Goal: Information Seeking & Learning: Compare options

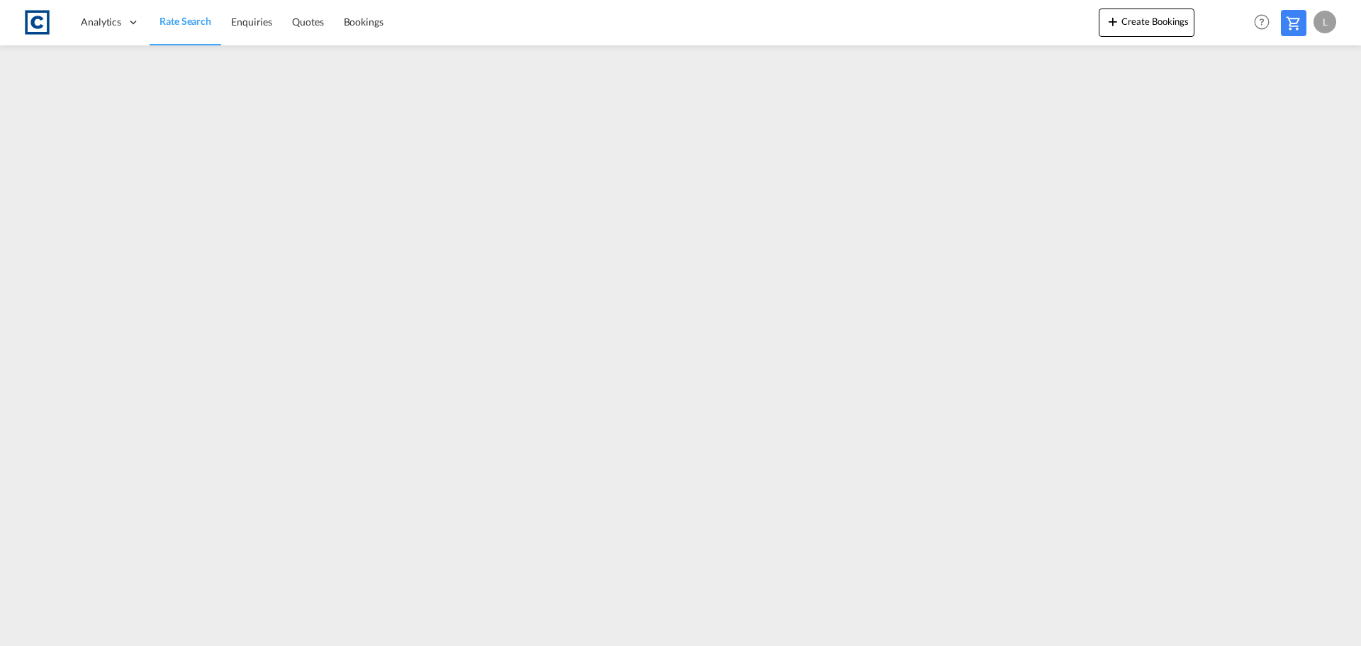
click at [184, 12] on link "Rate Search" at bounding box center [186, 22] width 72 height 46
click at [184, 17] on span "Rate Search" at bounding box center [185, 21] width 52 height 12
click at [200, 16] on span "Rate Search" at bounding box center [184, 22] width 51 height 12
click at [179, 18] on span "Rate Search" at bounding box center [184, 22] width 51 height 12
click at [172, 20] on span "Rate Search" at bounding box center [184, 22] width 51 height 12
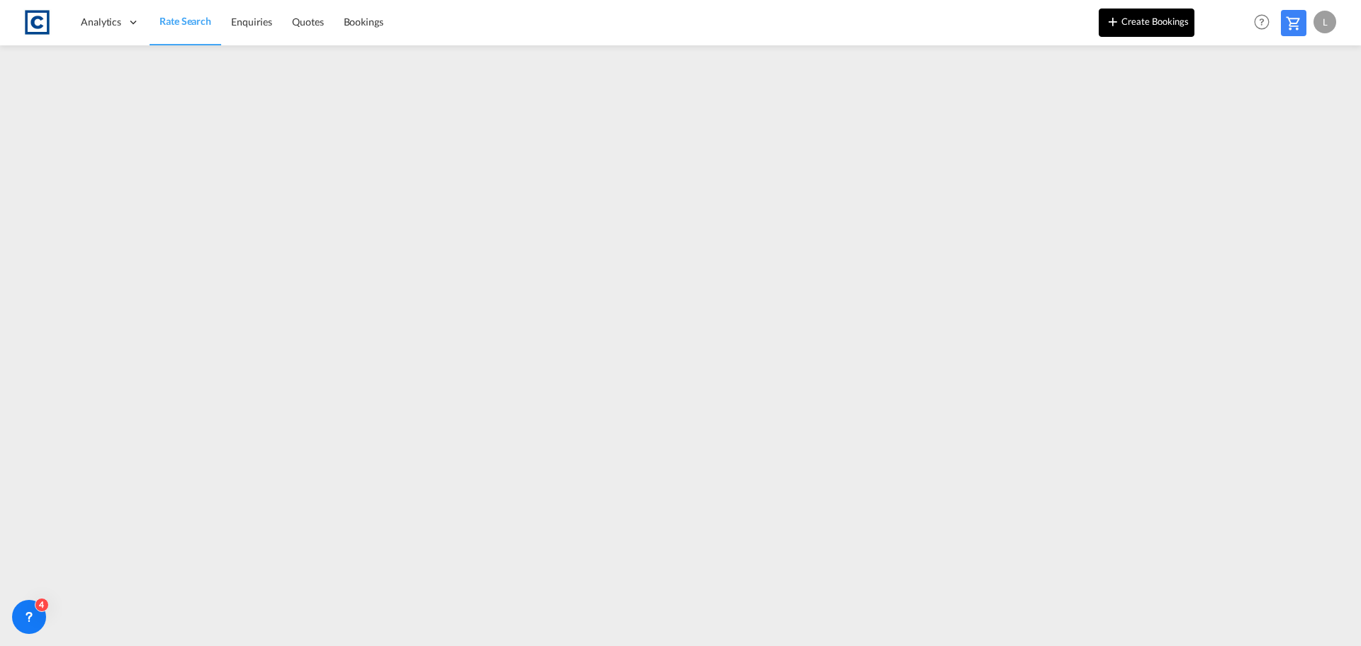
click at [1112, 24] on md-icon "icon-plus 400-fg" at bounding box center [1112, 21] width 17 height 17
click at [167, 17] on span "Rate Search" at bounding box center [184, 22] width 51 height 12
click at [176, 13] on link "Rate Search" at bounding box center [186, 22] width 72 height 46
click at [195, 17] on span "Rate Search" at bounding box center [184, 22] width 51 height 12
click at [29, 614] on icon at bounding box center [29, 616] width 14 height 14
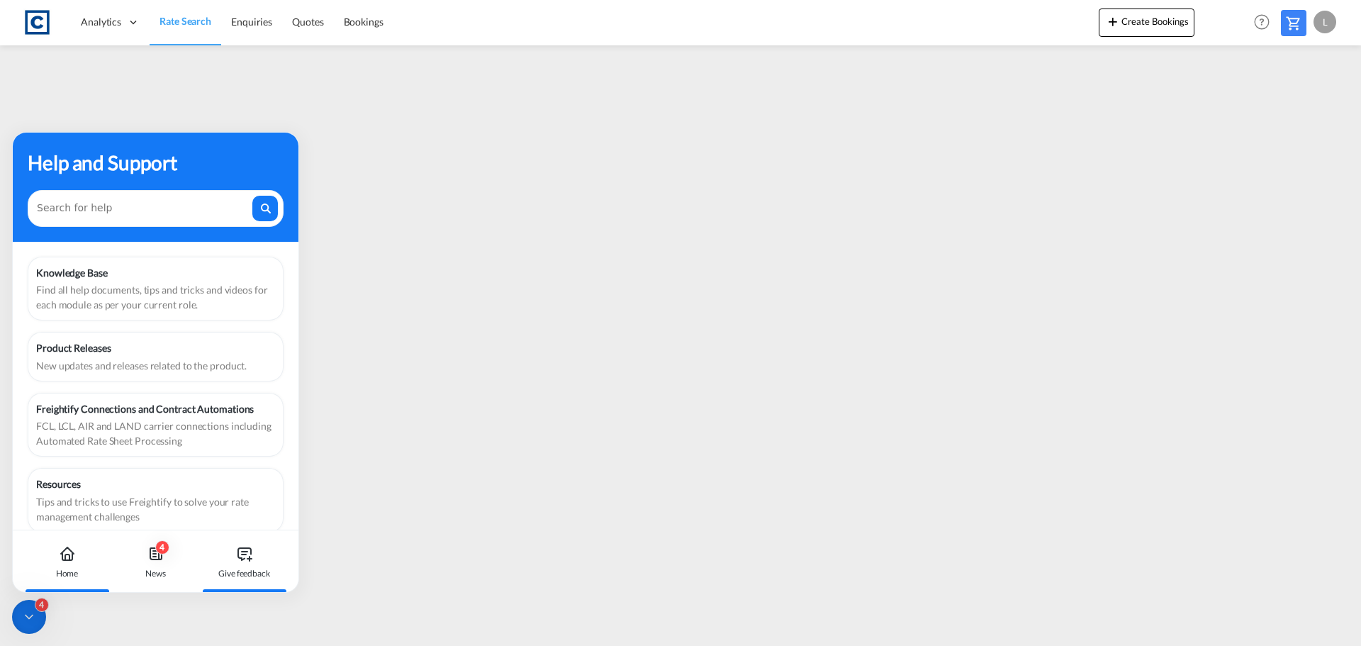
click at [243, 554] on icon at bounding box center [244, 554] width 4 height 0
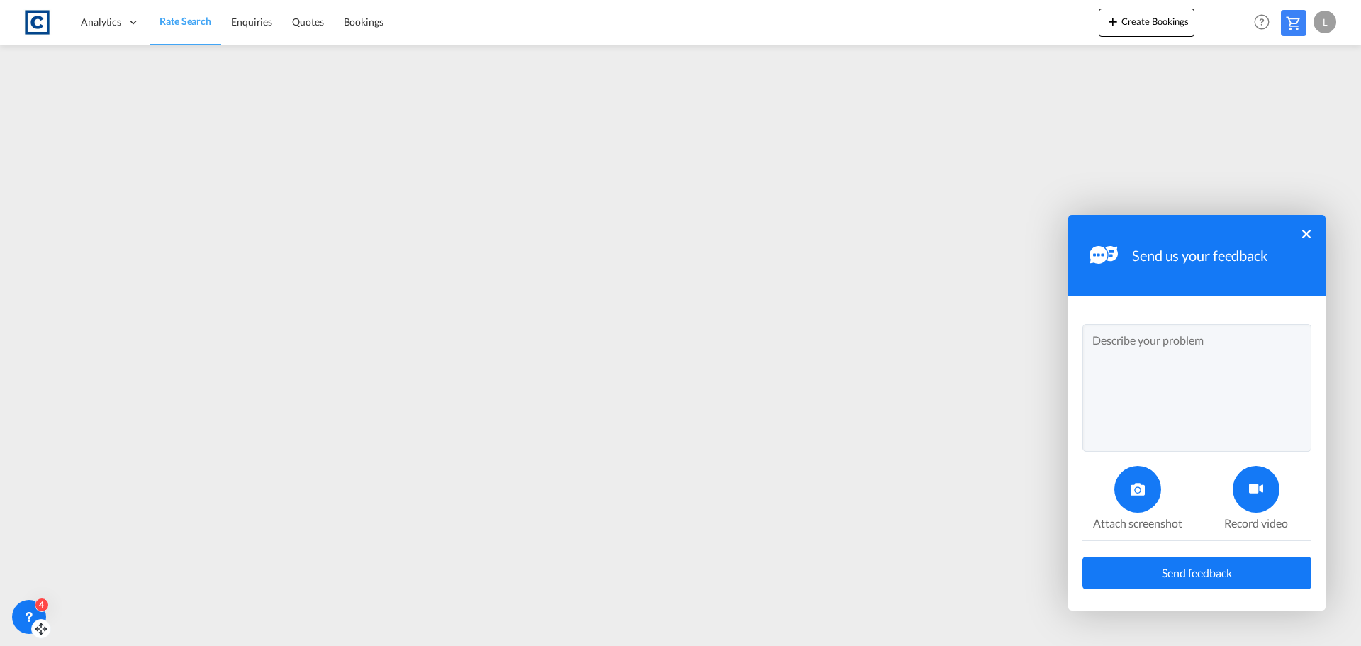
click at [1111, 336] on textarea at bounding box center [1196, 388] width 229 height 128
type textarea "The Documentation charge for OOCL is not pulling through on quotes."
click at [1162, 571] on span "Send feedback" at bounding box center [1197, 572] width 70 height 11
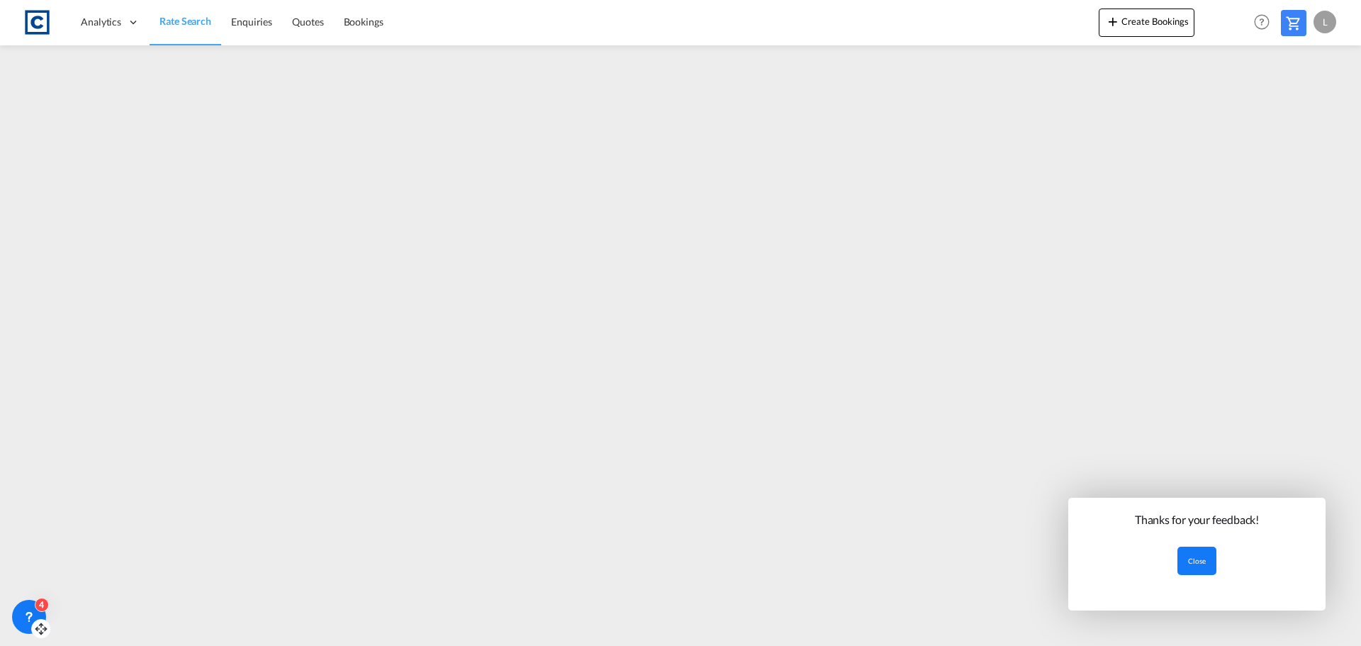
click at [1198, 556] on button "Close" at bounding box center [1196, 560] width 39 height 28
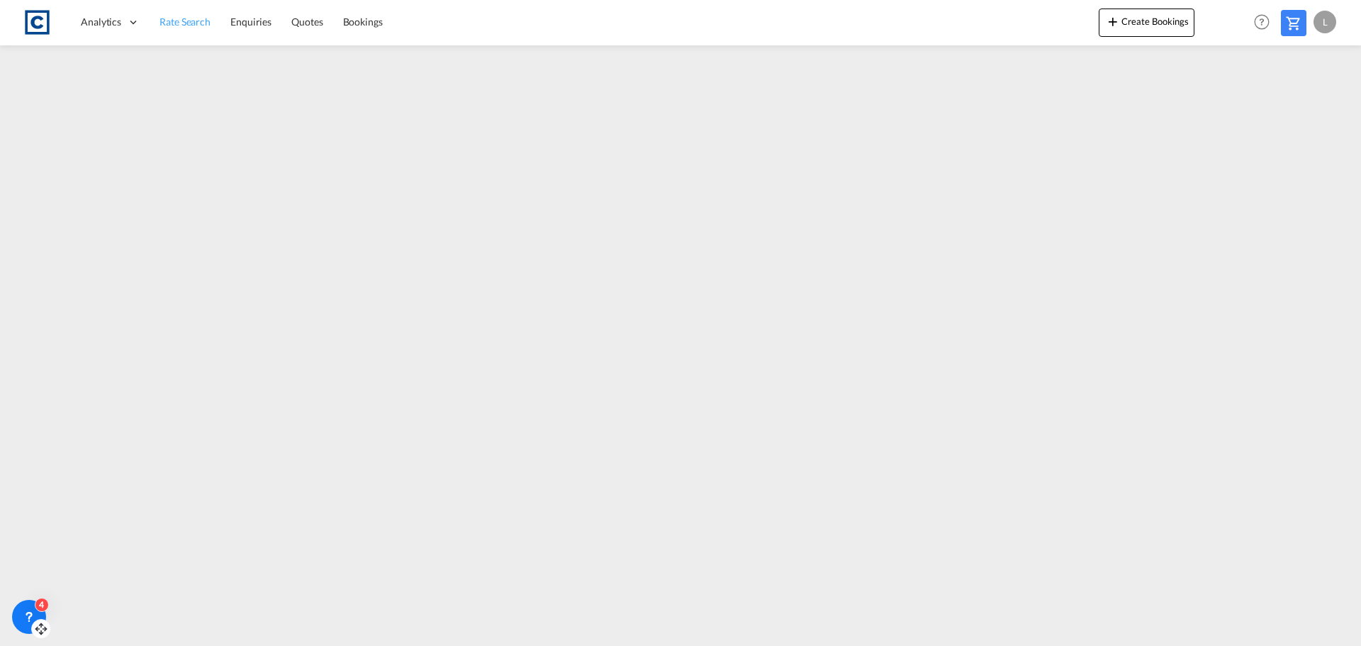
click at [179, 16] on span "Rate Search" at bounding box center [184, 22] width 51 height 12
click at [25, 612] on icon at bounding box center [29, 616] width 14 height 14
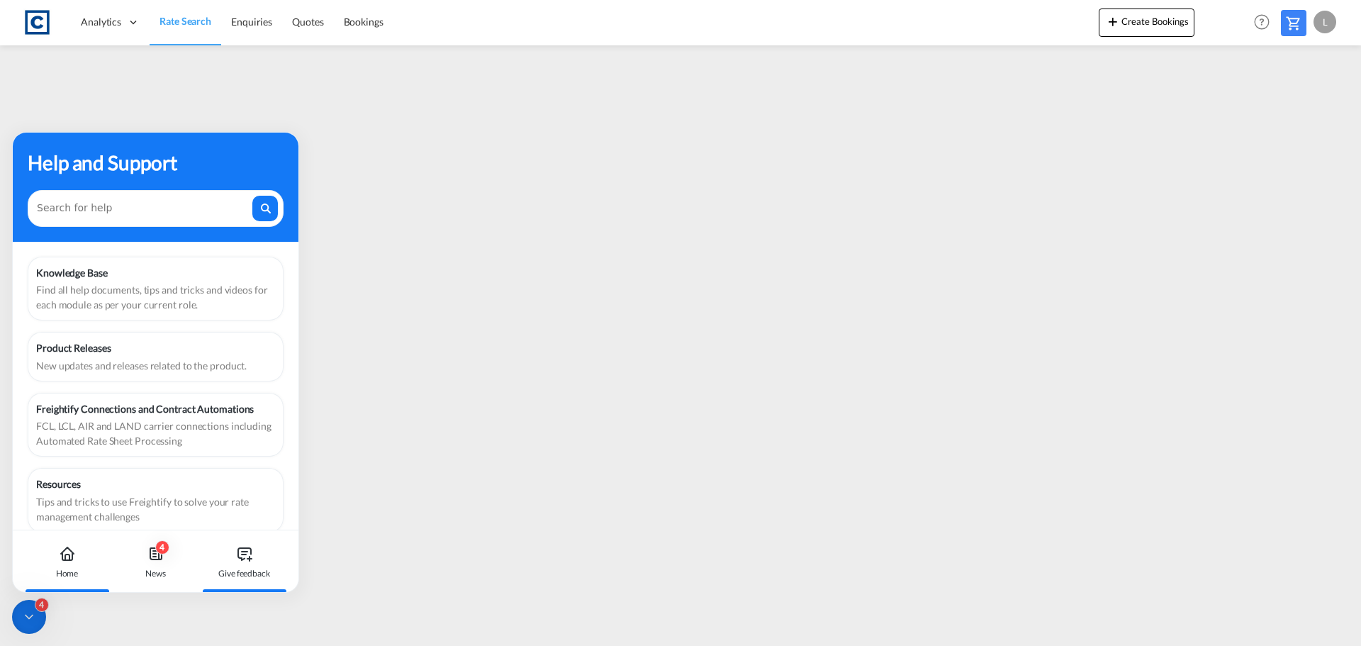
click at [248, 553] on icon at bounding box center [244, 553] width 17 height 17
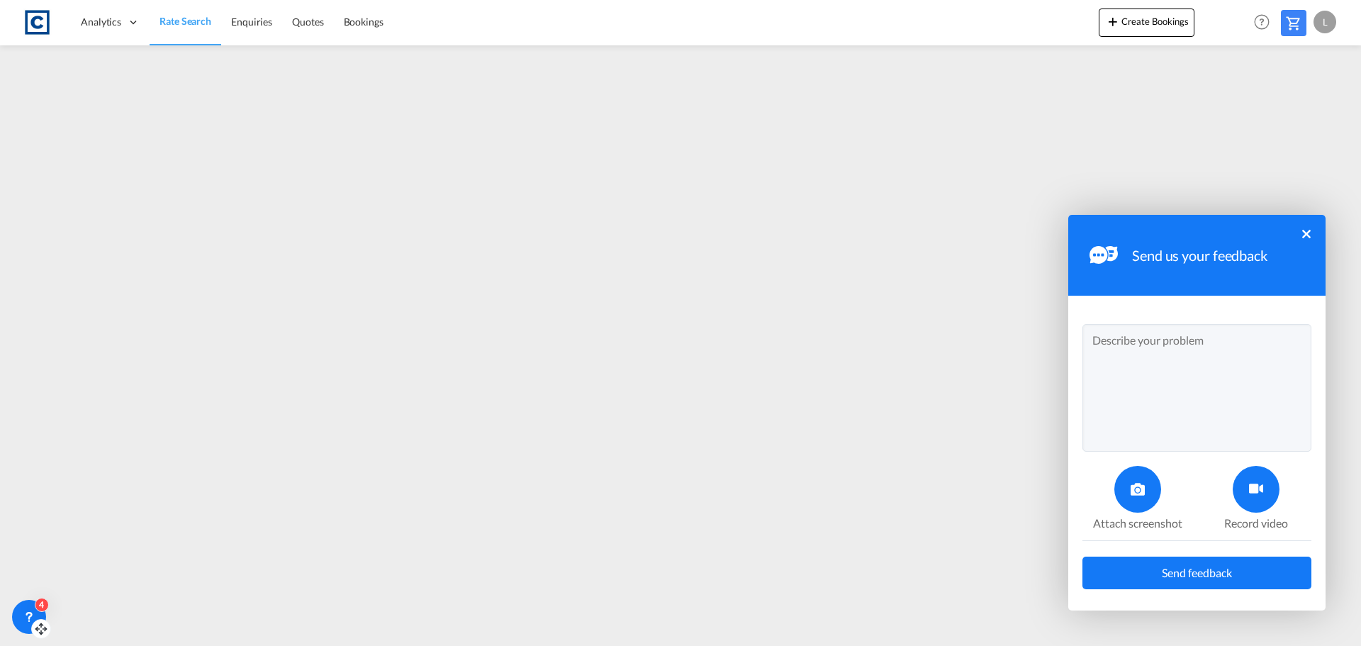
click at [1119, 336] on textarea at bounding box center [1196, 388] width 229 height 128
type textarea "No Fuel surcharge coming through on OOCL rates - should be 8%"
click at [1178, 571] on span "Send feedback" at bounding box center [1197, 572] width 70 height 11
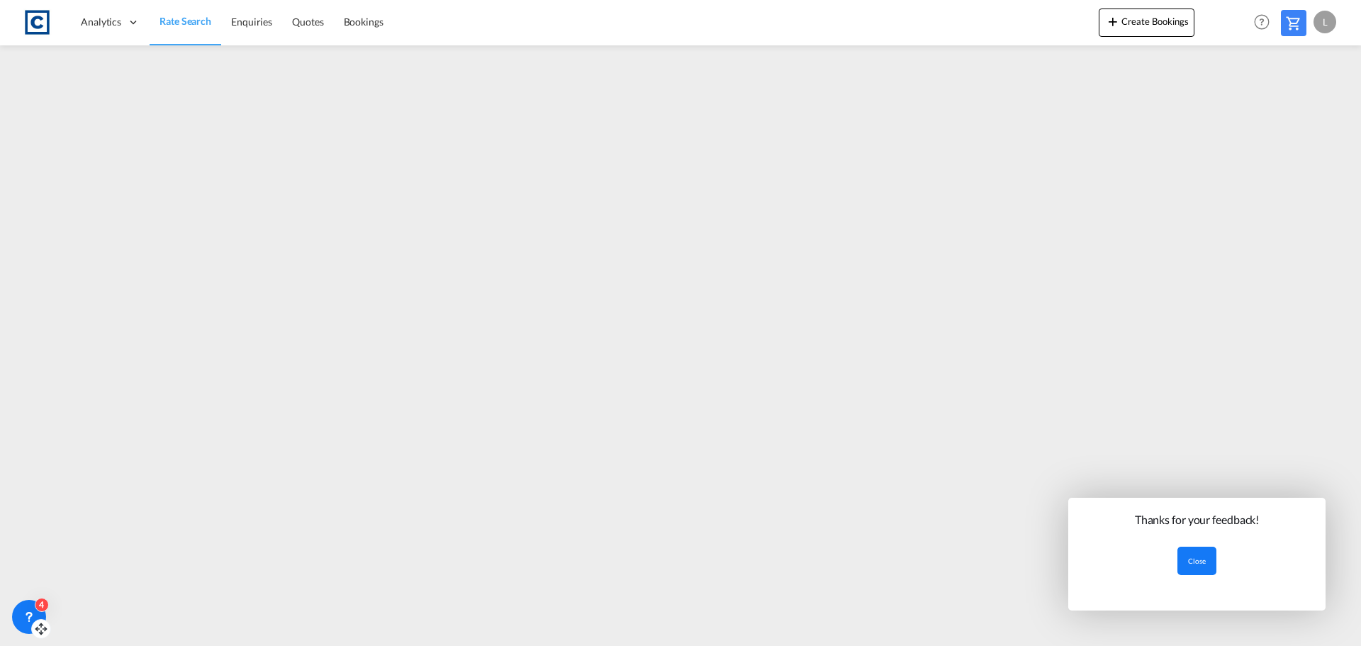
click at [1203, 556] on button "Close" at bounding box center [1196, 560] width 39 height 28
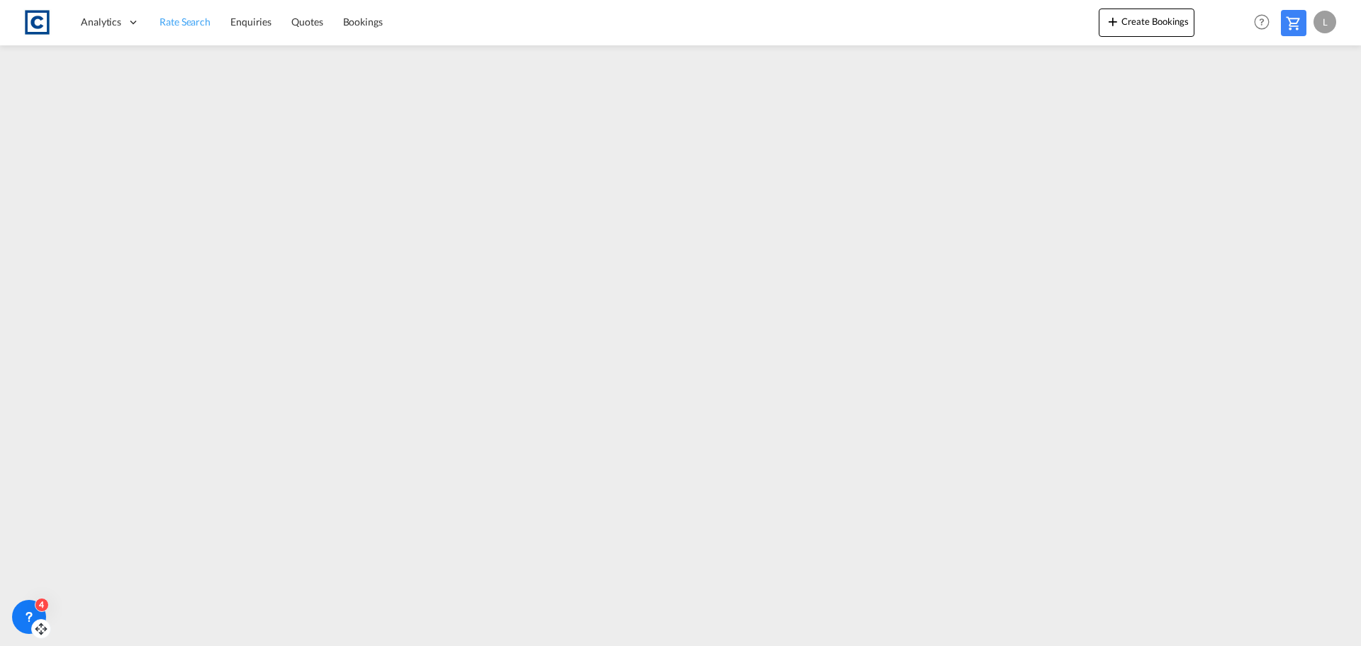
click at [185, 21] on span "Rate Search" at bounding box center [184, 22] width 51 height 12
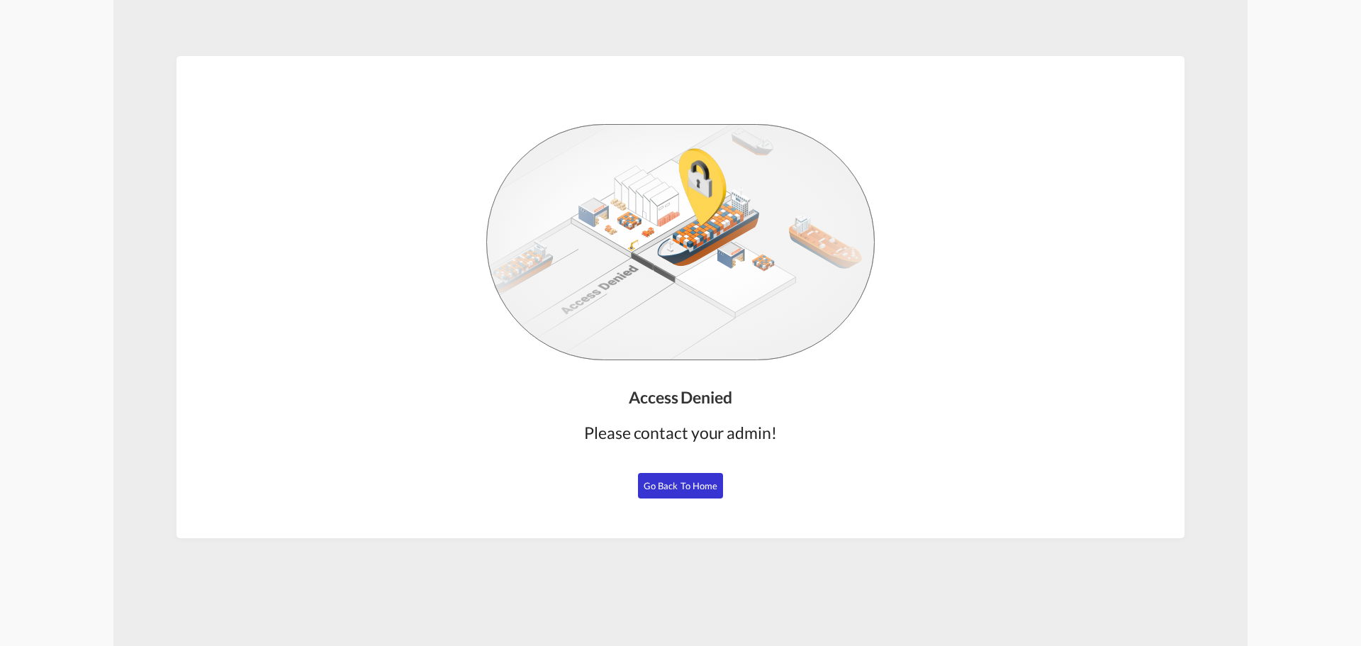
click at [668, 488] on span "Go Back to Home" at bounding box center [681, 485] width 74 height 11
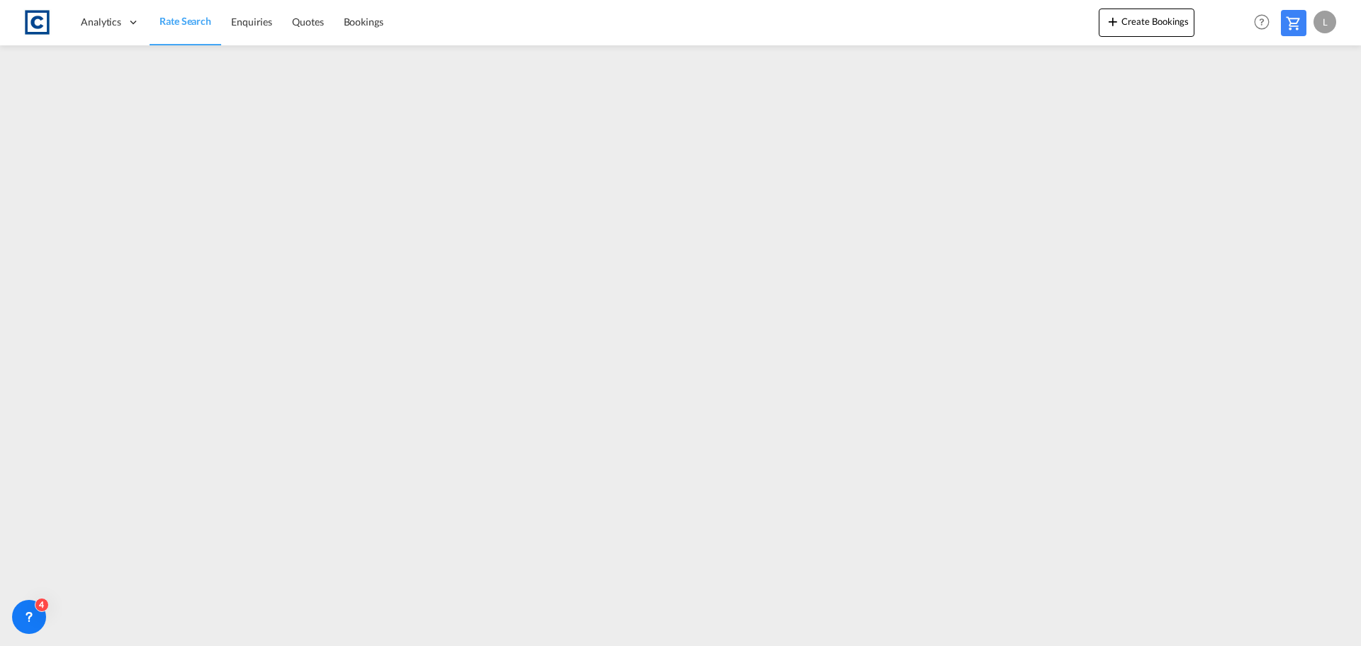
click at [184, 19] on span "Rate Search" at bounding box center [185, 21] width 52 height 12
click at [254, 23] on span "Enquiries" at bounding box center [251, 22] width 41 height 12
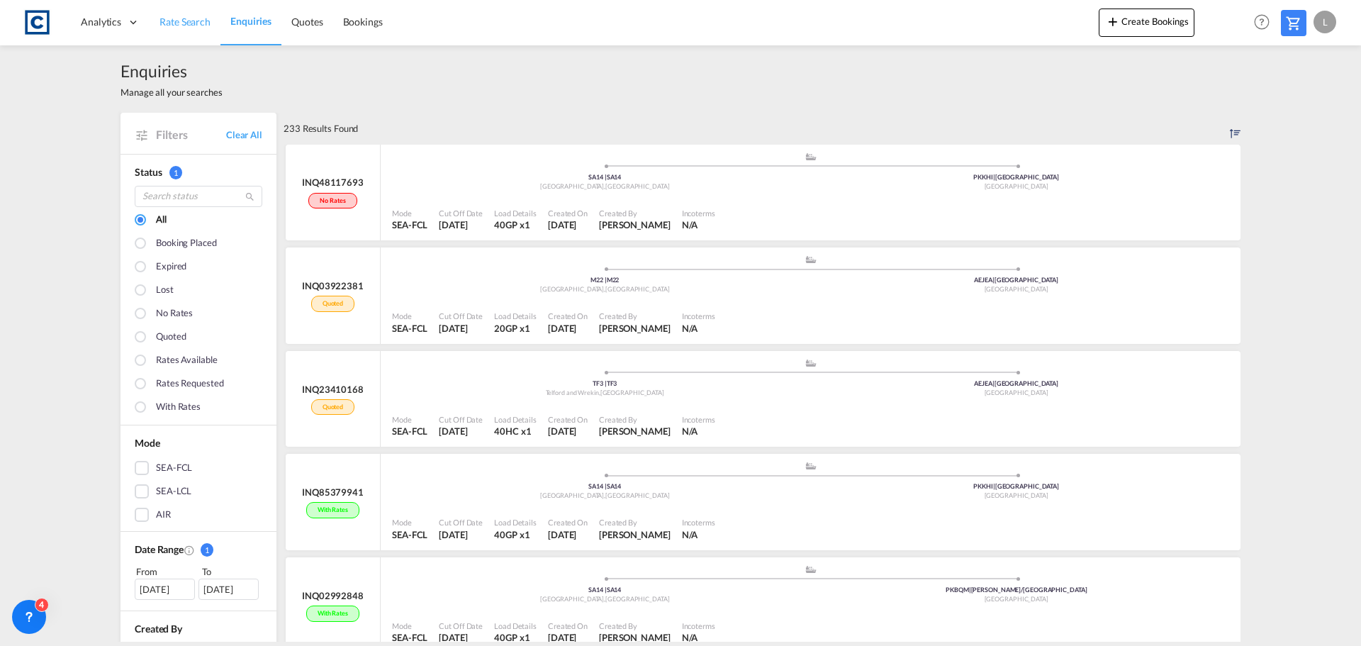
click at [180, 22] on span "Rate Search" at bounding box center [184, 22] width 51 height 12
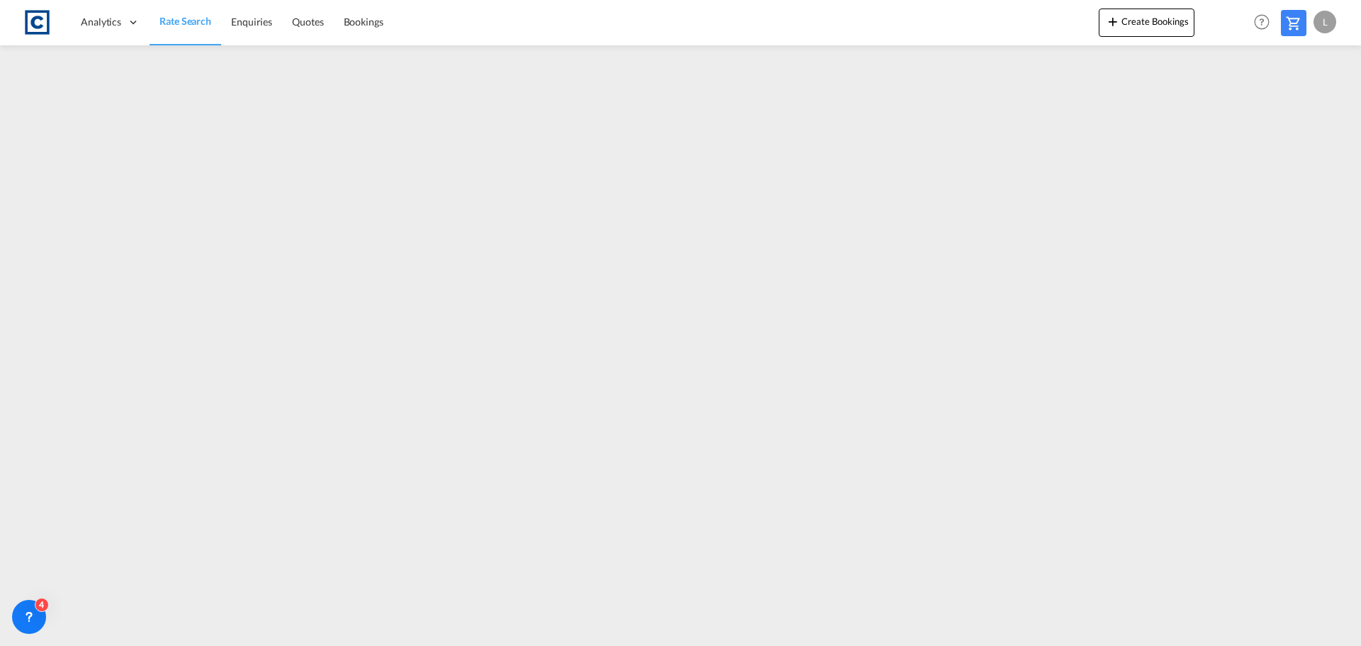
click at [185, 16] on span "Rate Search" at bounding box center [185, 21] width 52 height 12
